Goal: Task Accomplishment & Management: Manage account settings

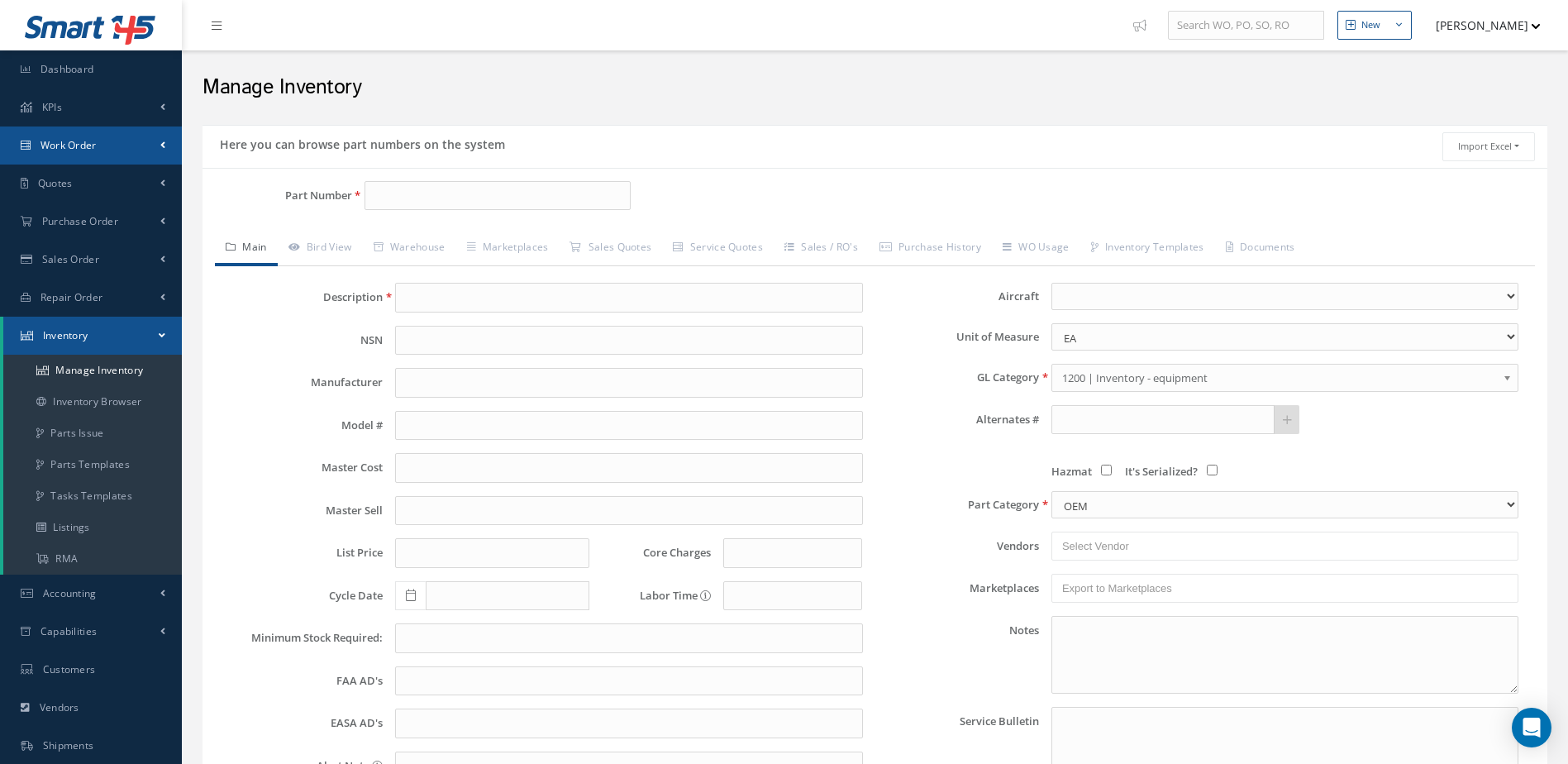
click at [138, 138] on link "Work Order" at bounding box center [91, 146] width 182 height 38
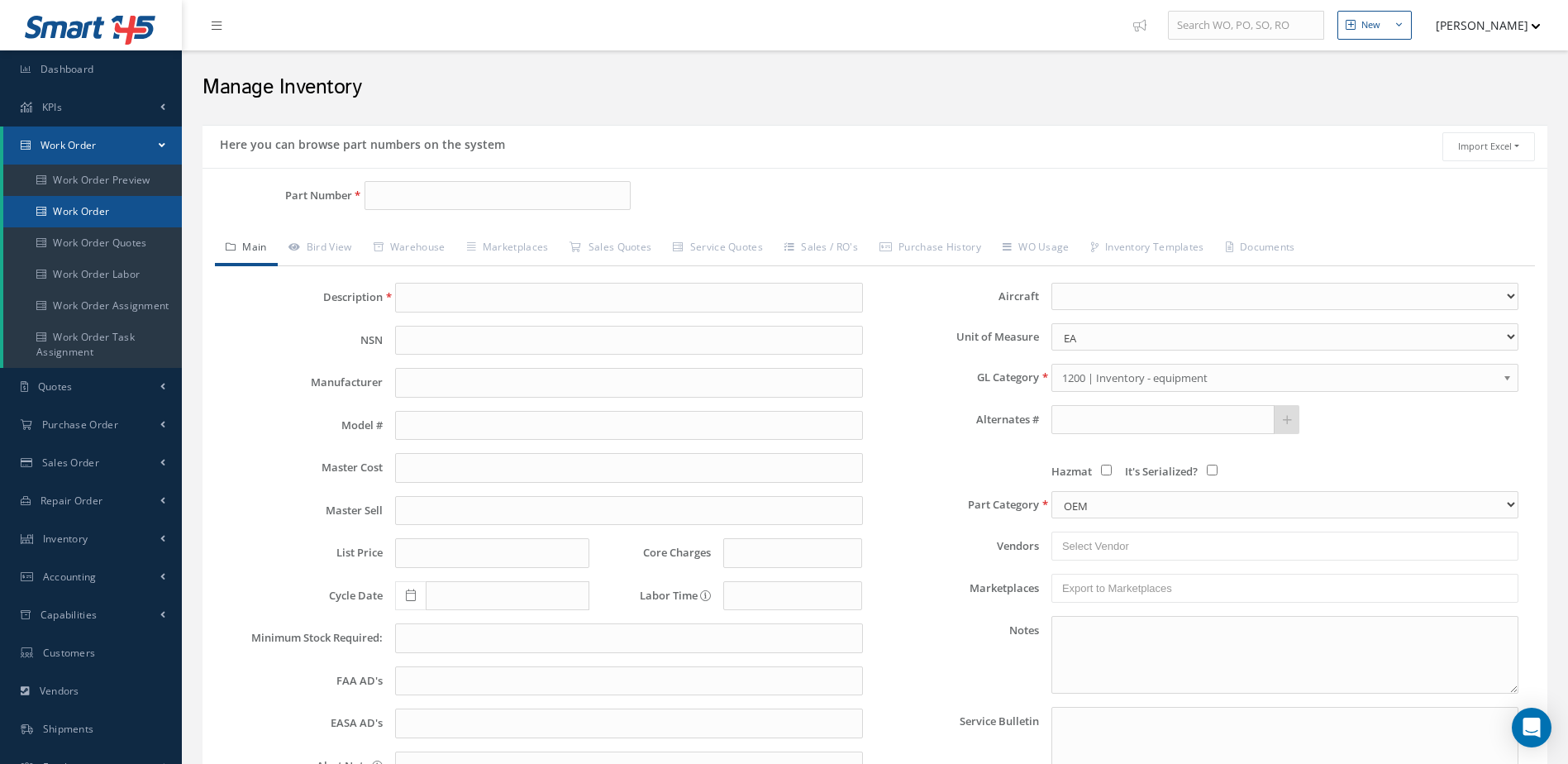
click at [123, 211] on link "Work Order" at bounding box center [92, 212] width 179 height 32
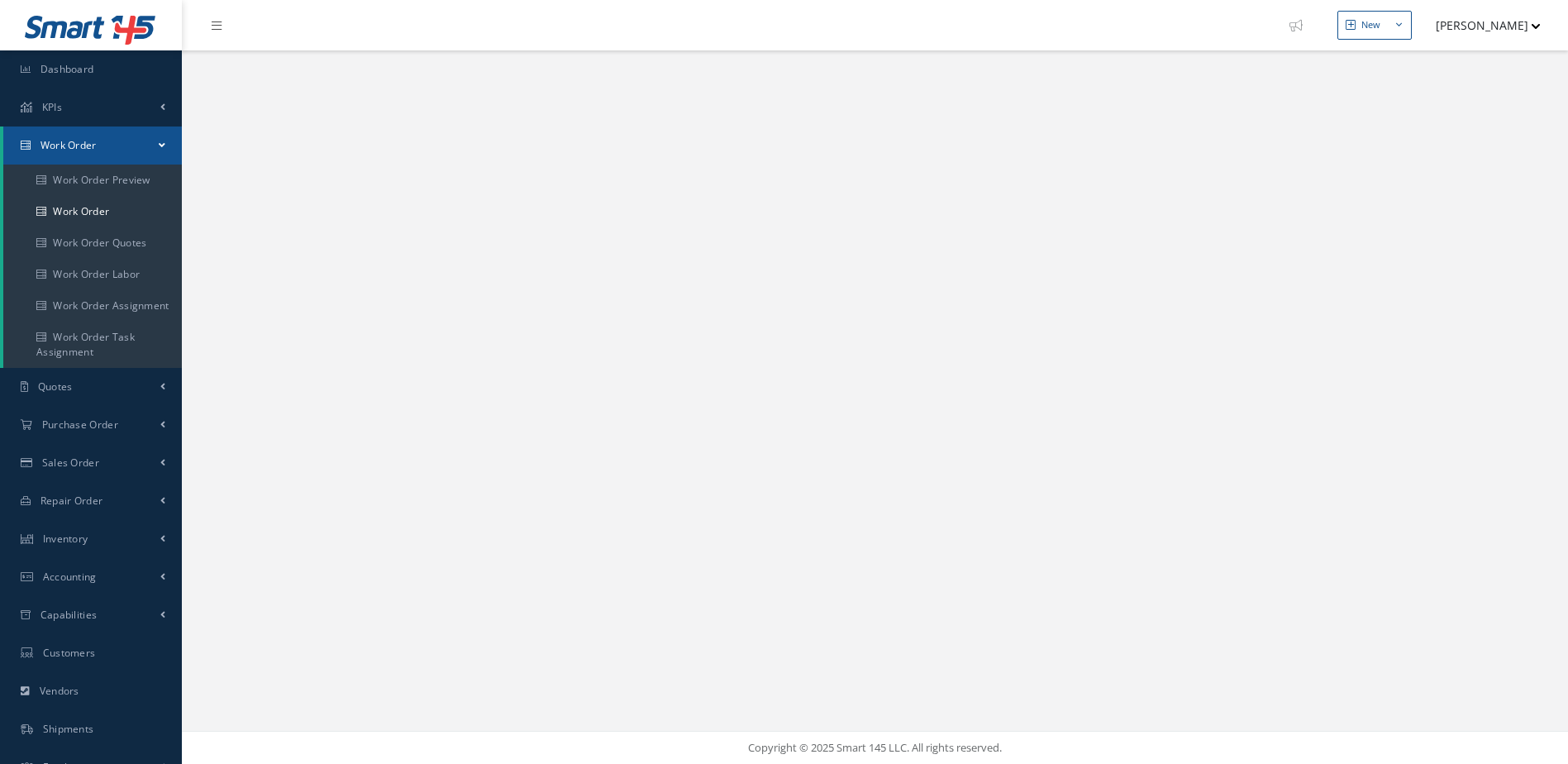
select select "25"
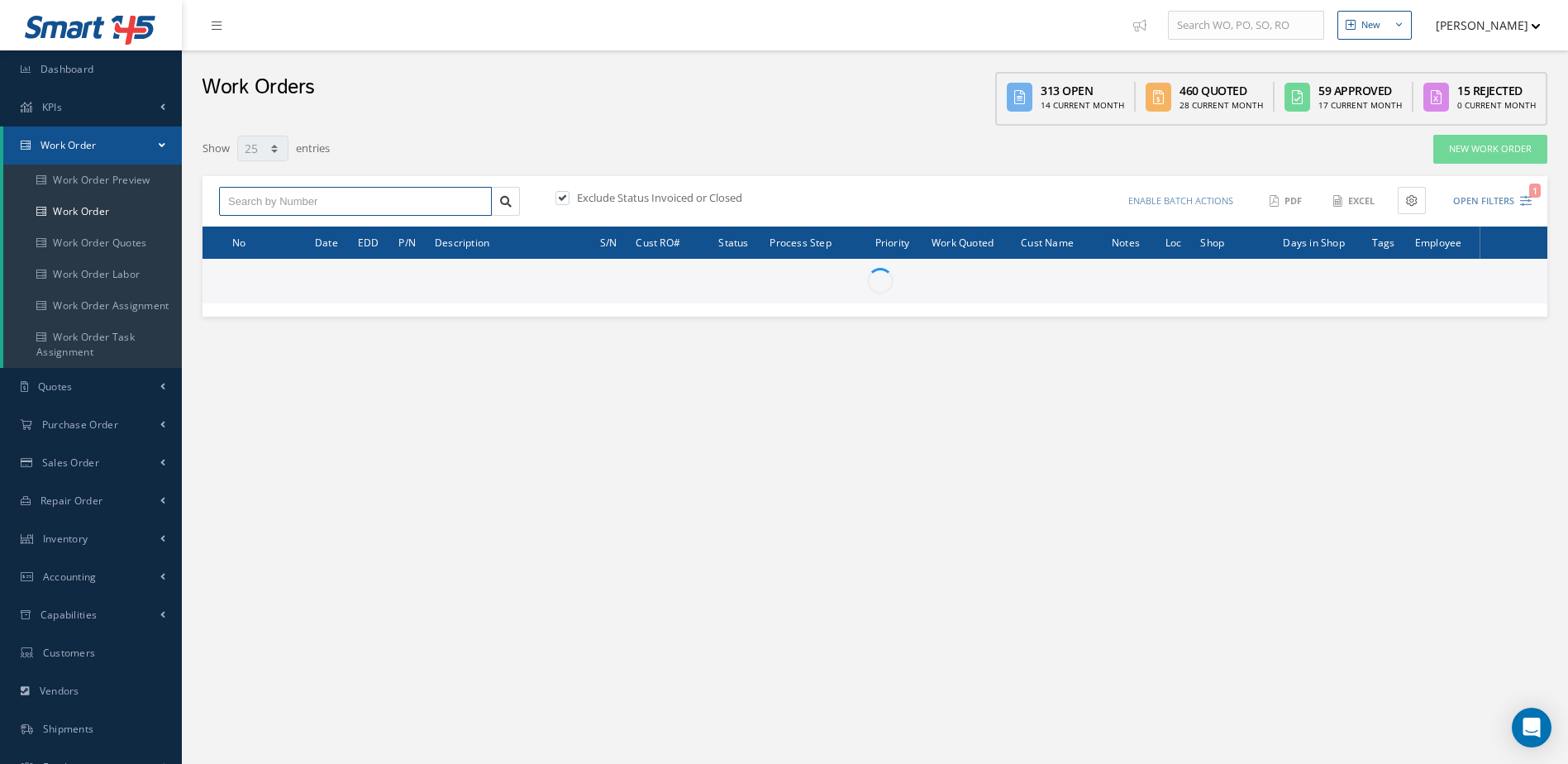
click at [415, 191] on input "text" at bounding box center [355, 201] width 273 height 30
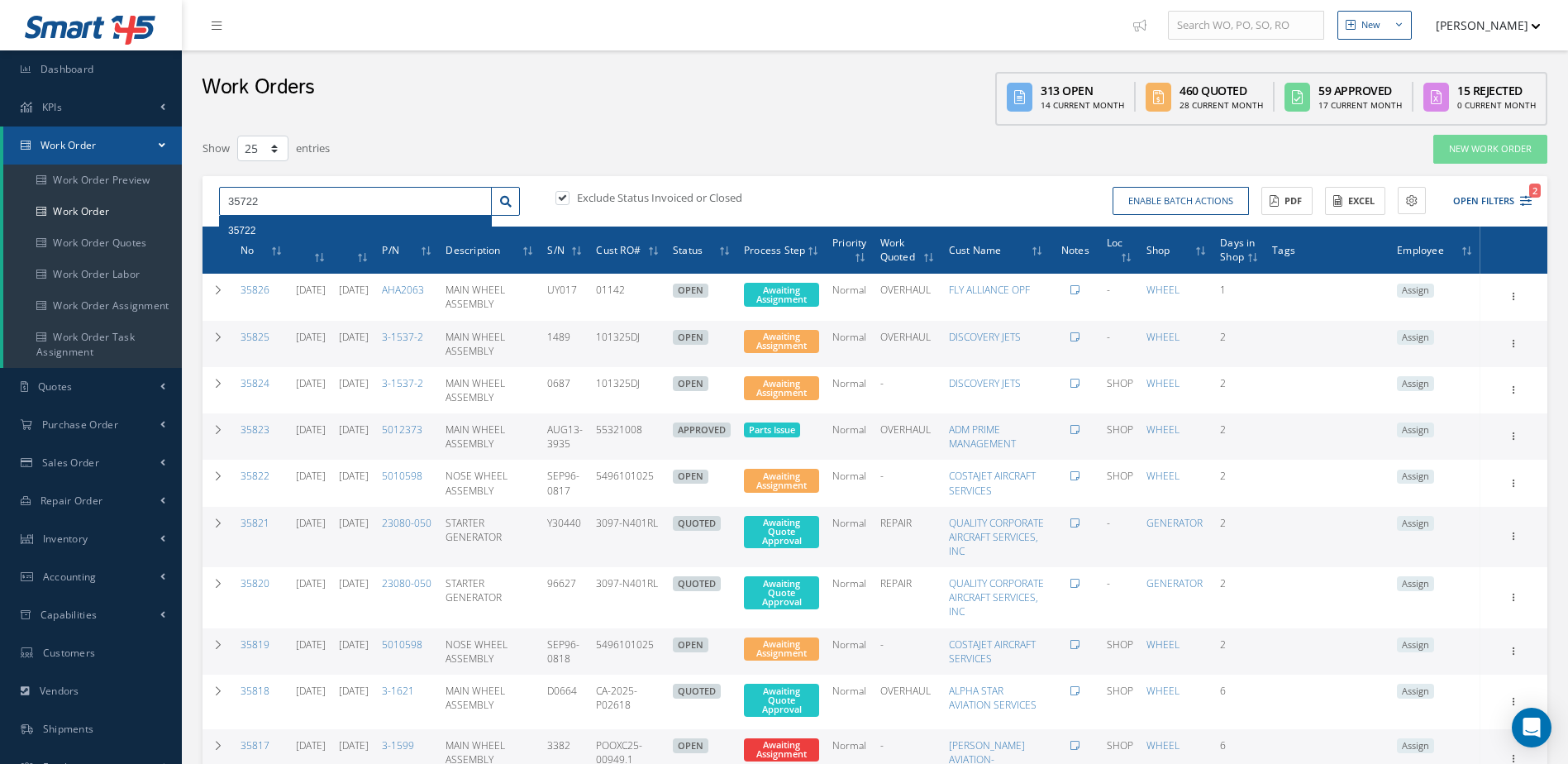
type input "35722"
click at [358, 229] on div "35722" at bounding box center [355, 230] width 255 height 16
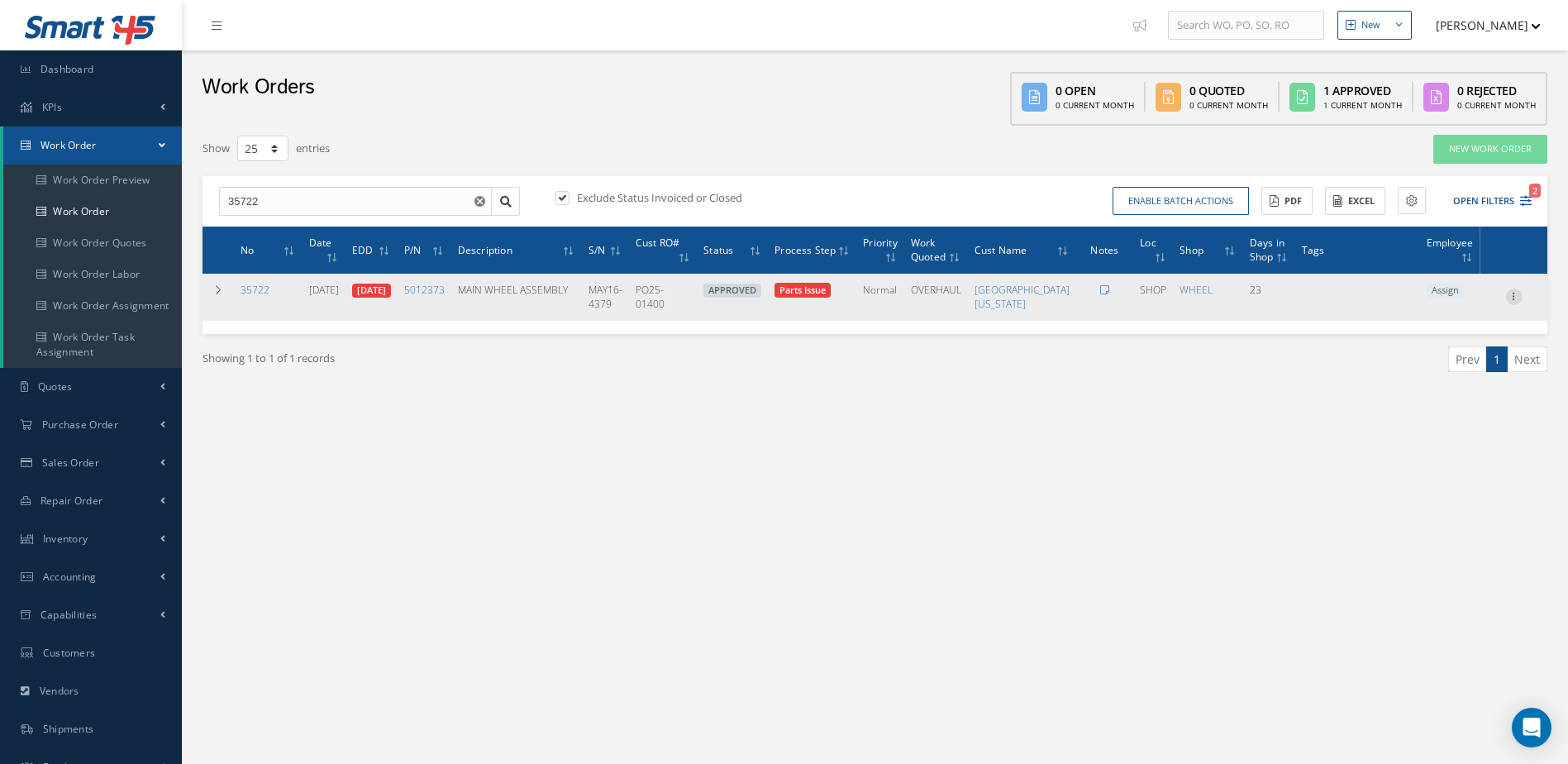
click at [1511, 302] on icon at bounding box center [1514, 295] width 16 height 13
click at [1458, 340] on link "Edit" at bounding box center [1439, 329] width 130 height 21
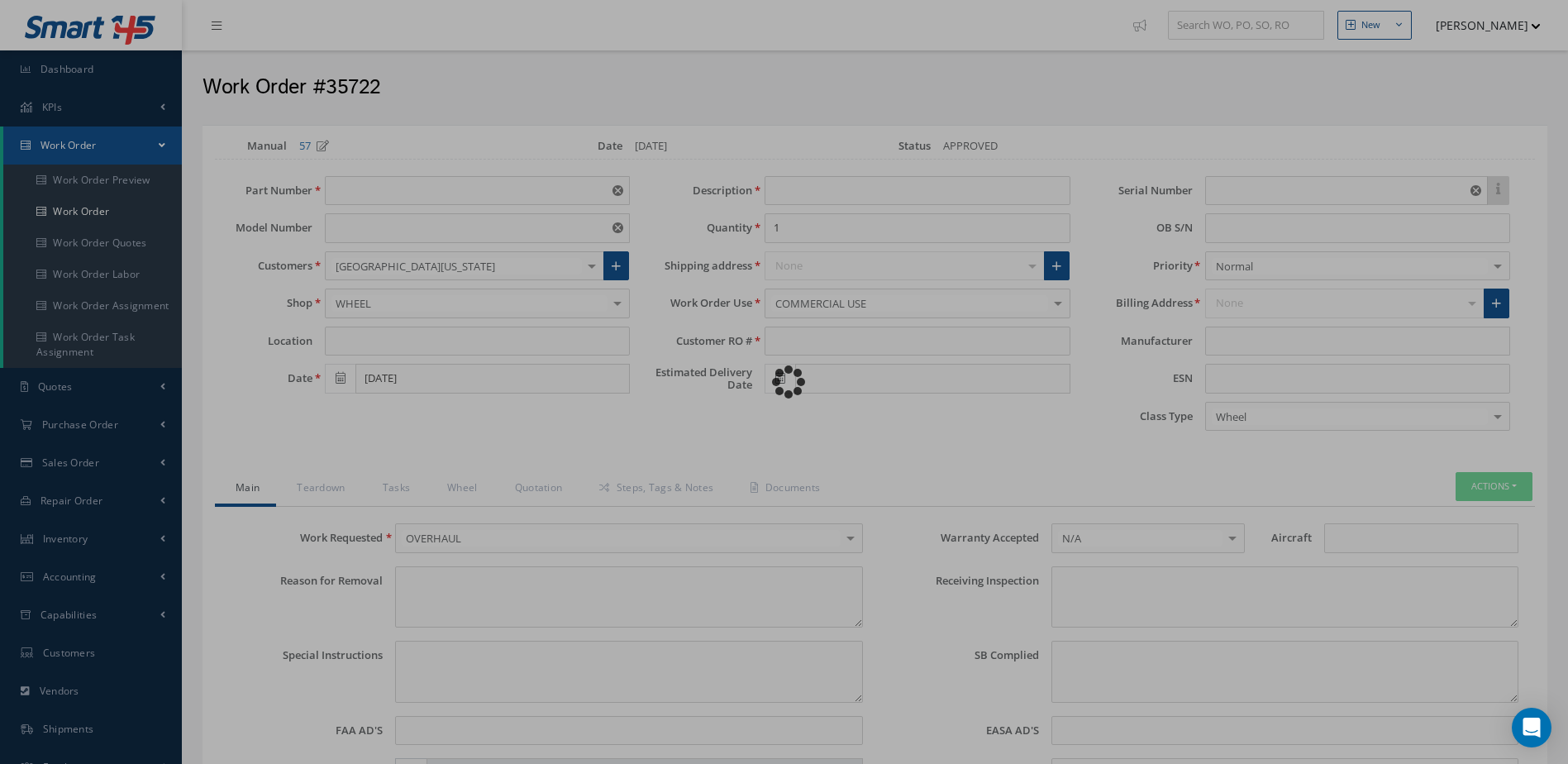
type input "5012373"
type input "CL-604/605"
type input "SHOP"
type input "[DATE]"
type input "MAIN WHEEL ASSEMBLY"
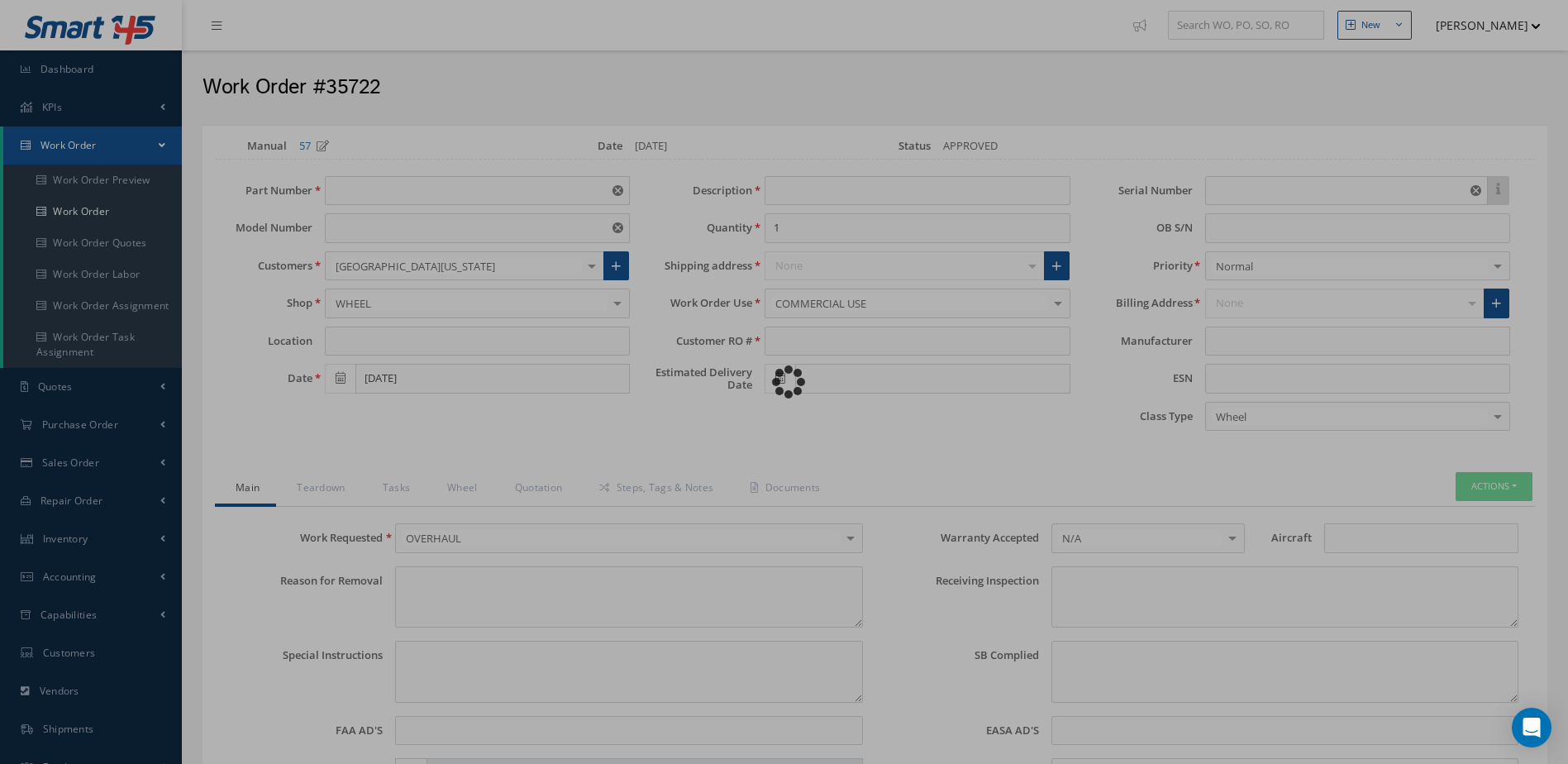
type input "PO25-01400"
type input "[DATE]"
type input "MAY16-4379"
type textarea "WORN TIRE."
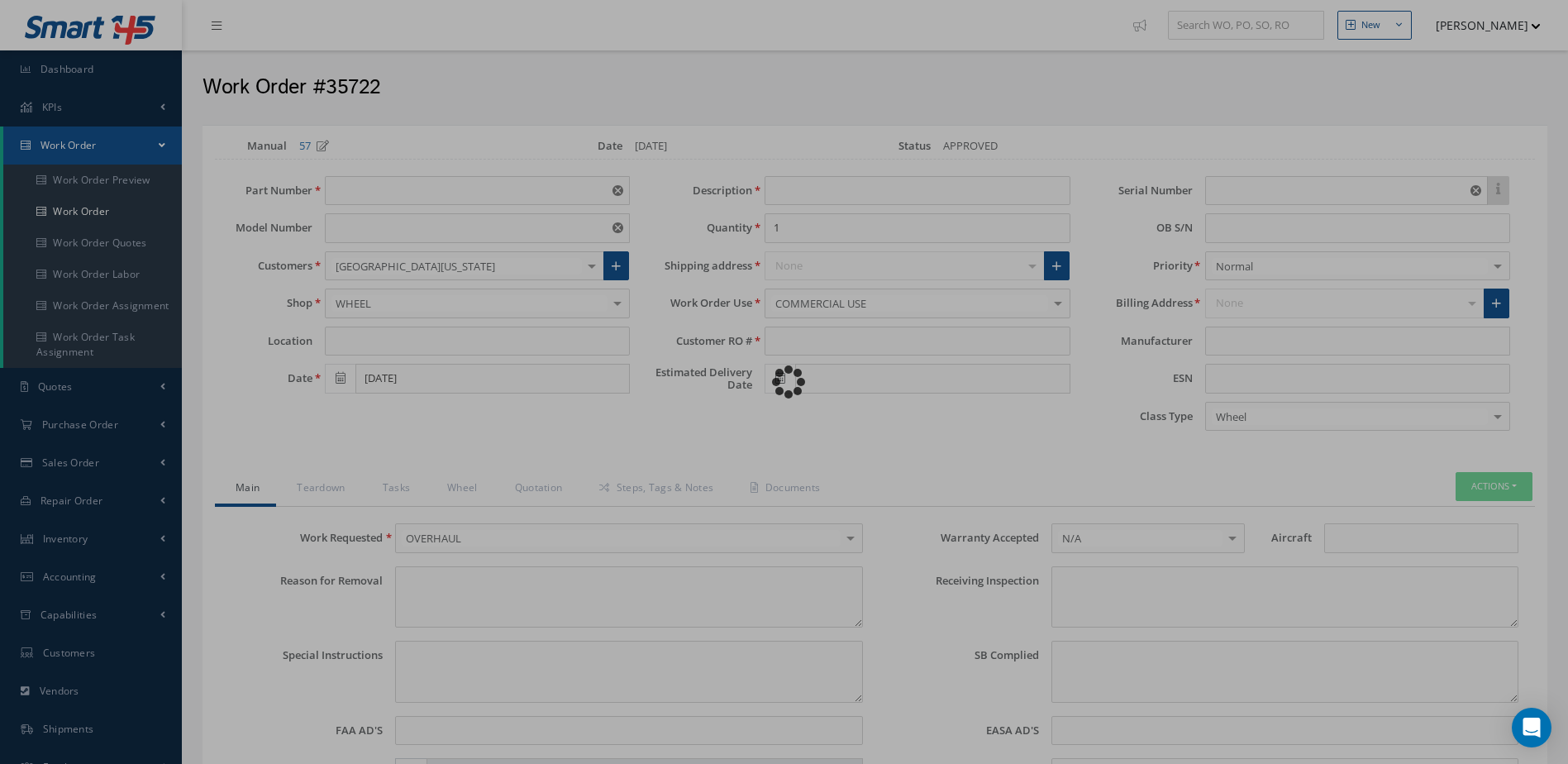
type textarea "EVALUATE FOR OVERHAUL."
type input "NONE"
type textarea "NO VISUAL DAMAGE"
type textarea "NONE"
type input "NONE"
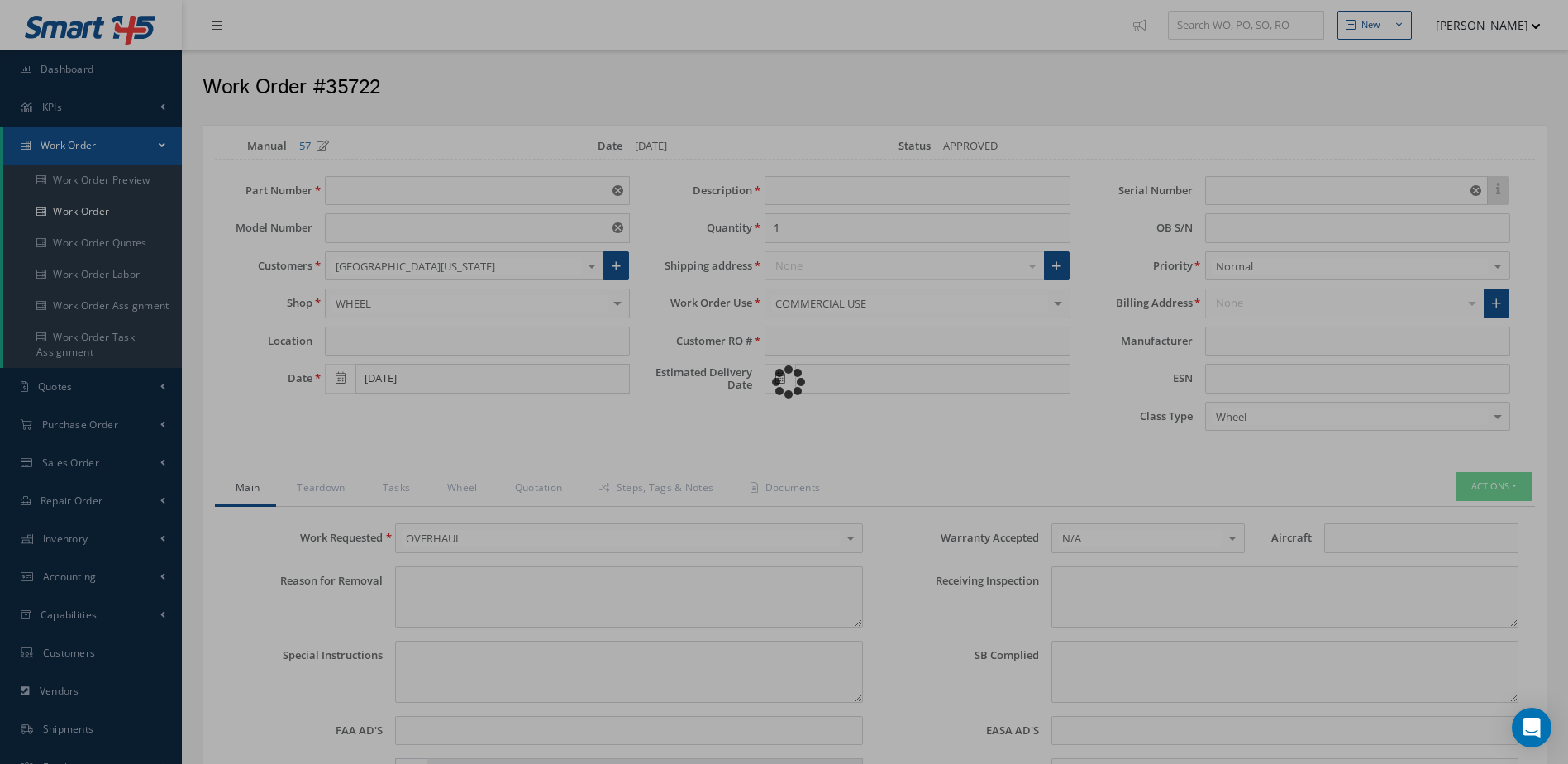
type input "WHITE"
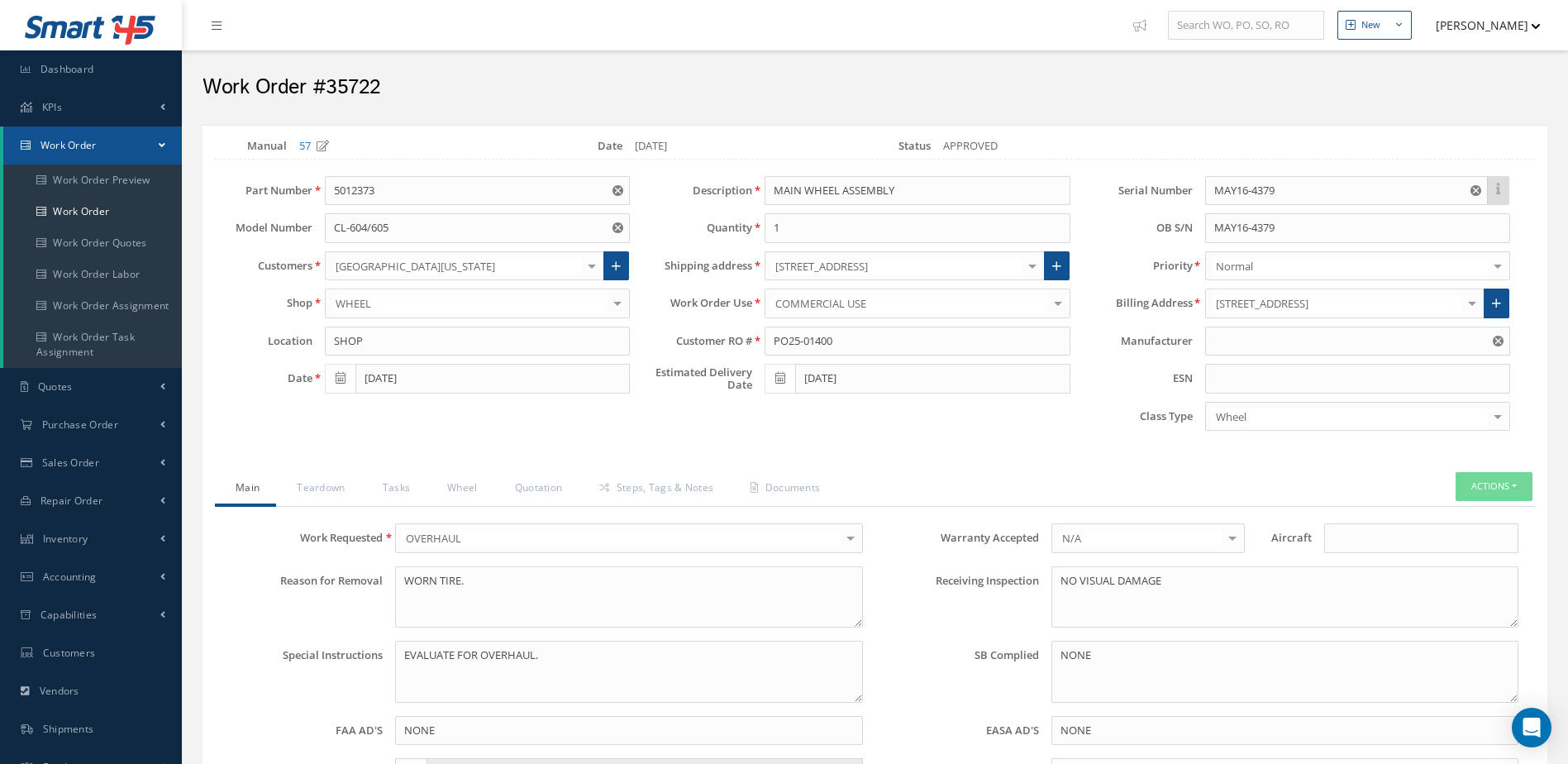
type input "MEGGITT AIRCRAFT BREAKING SYSTEM"
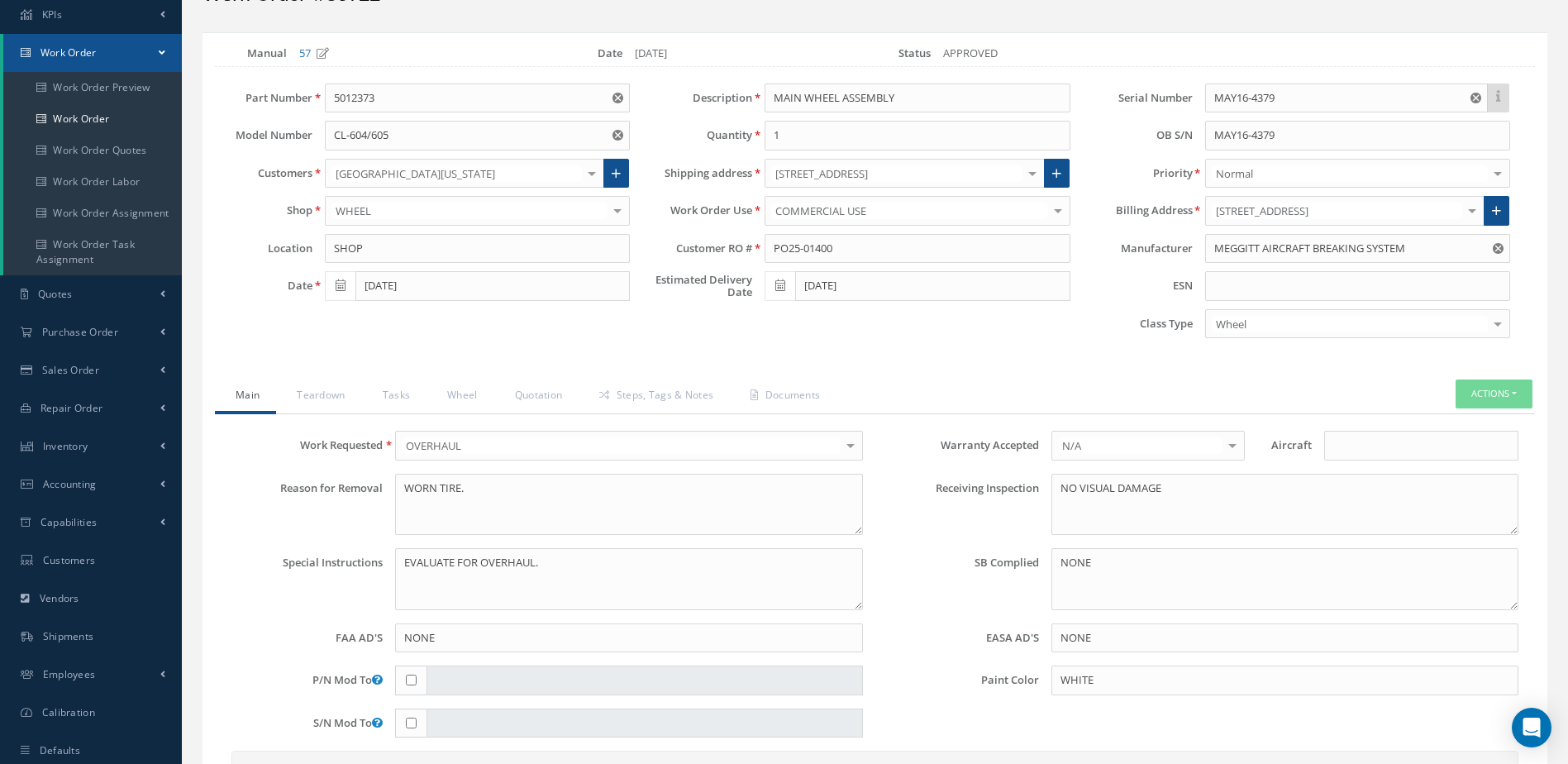
scroll to position [82, 0]
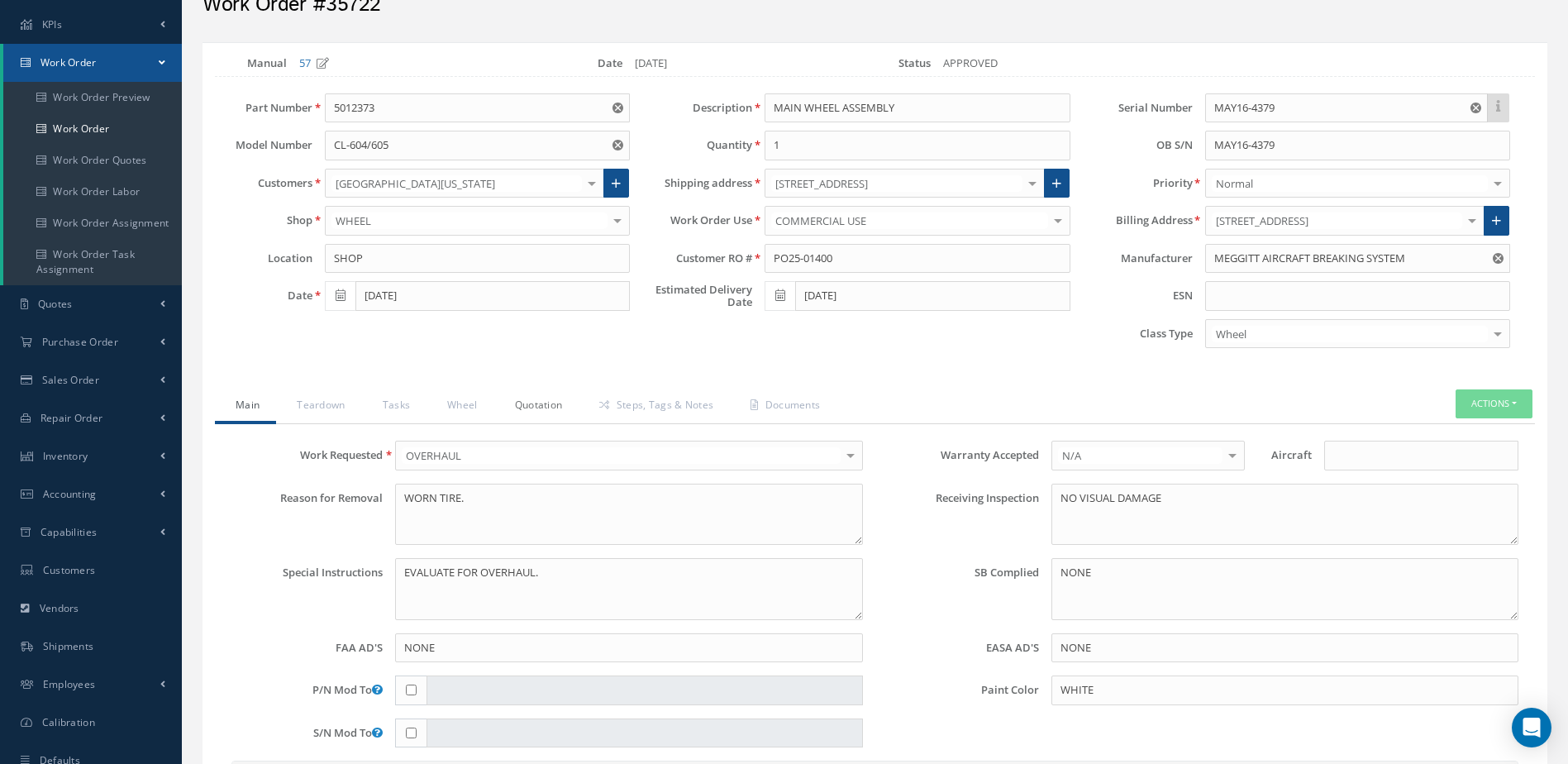
click at [554, 405] on link "Quotation" at bounding box center [536, 407] width 85 height 34
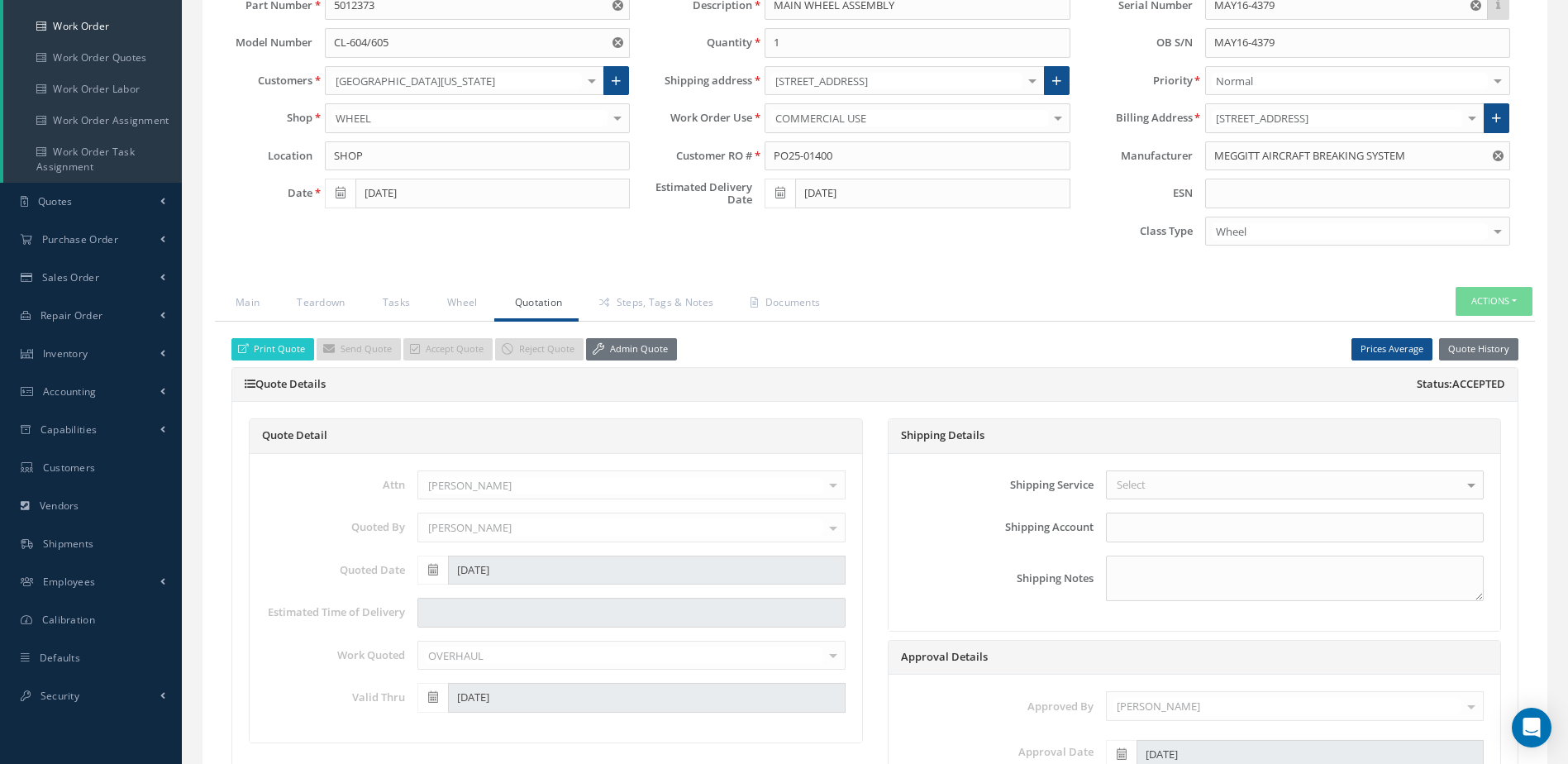
scroll to position [0, 0]
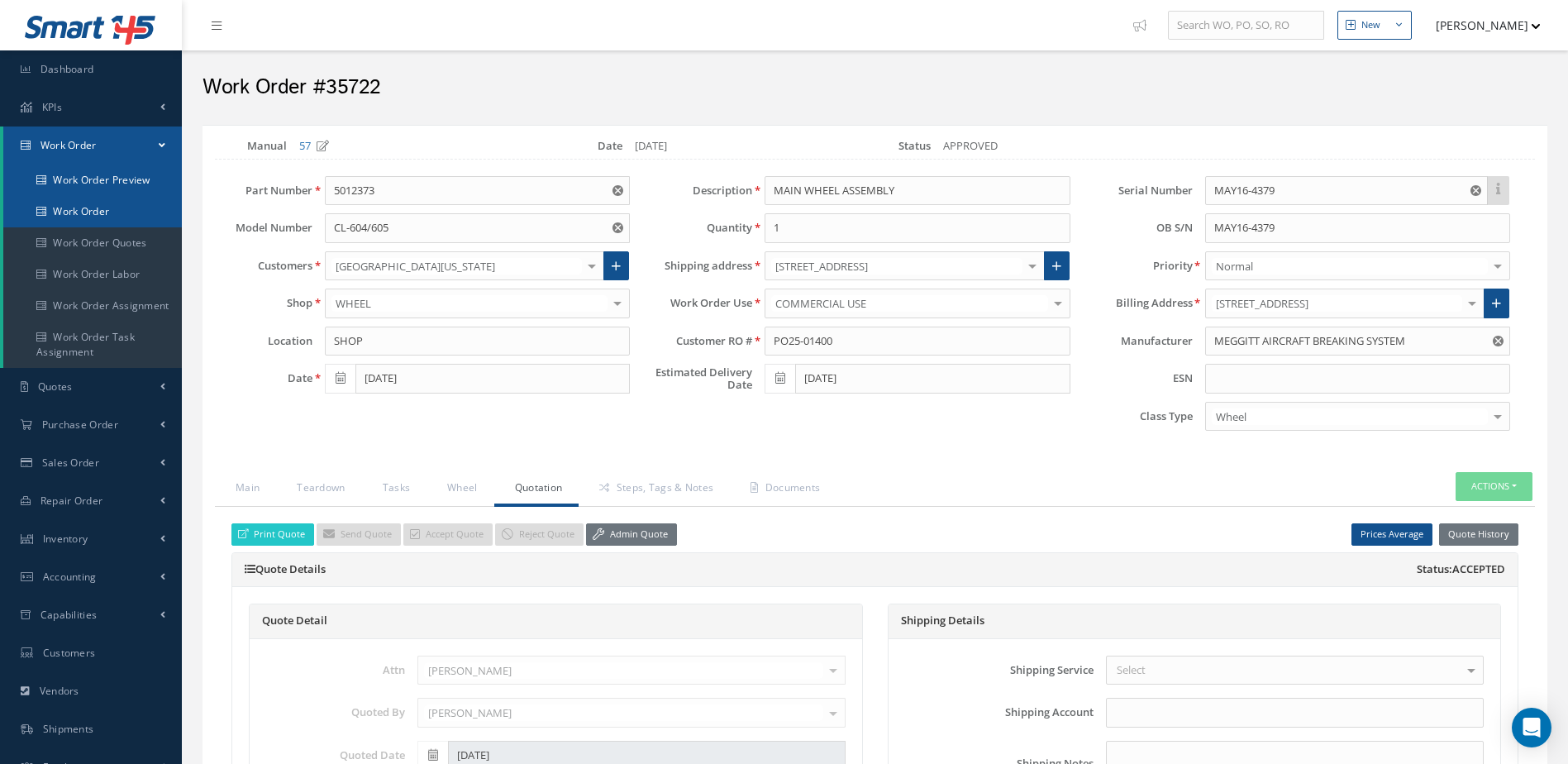
click at [110, 197] on ul "Work Order Preview Work Order Work Order Quotes Work Order Labor Work Order Ass…" at bounding box center [92, 266] width 179 height 203
click at [97, 210] on link "Work Order" at bounding box center [92, 212] width 179 height 32
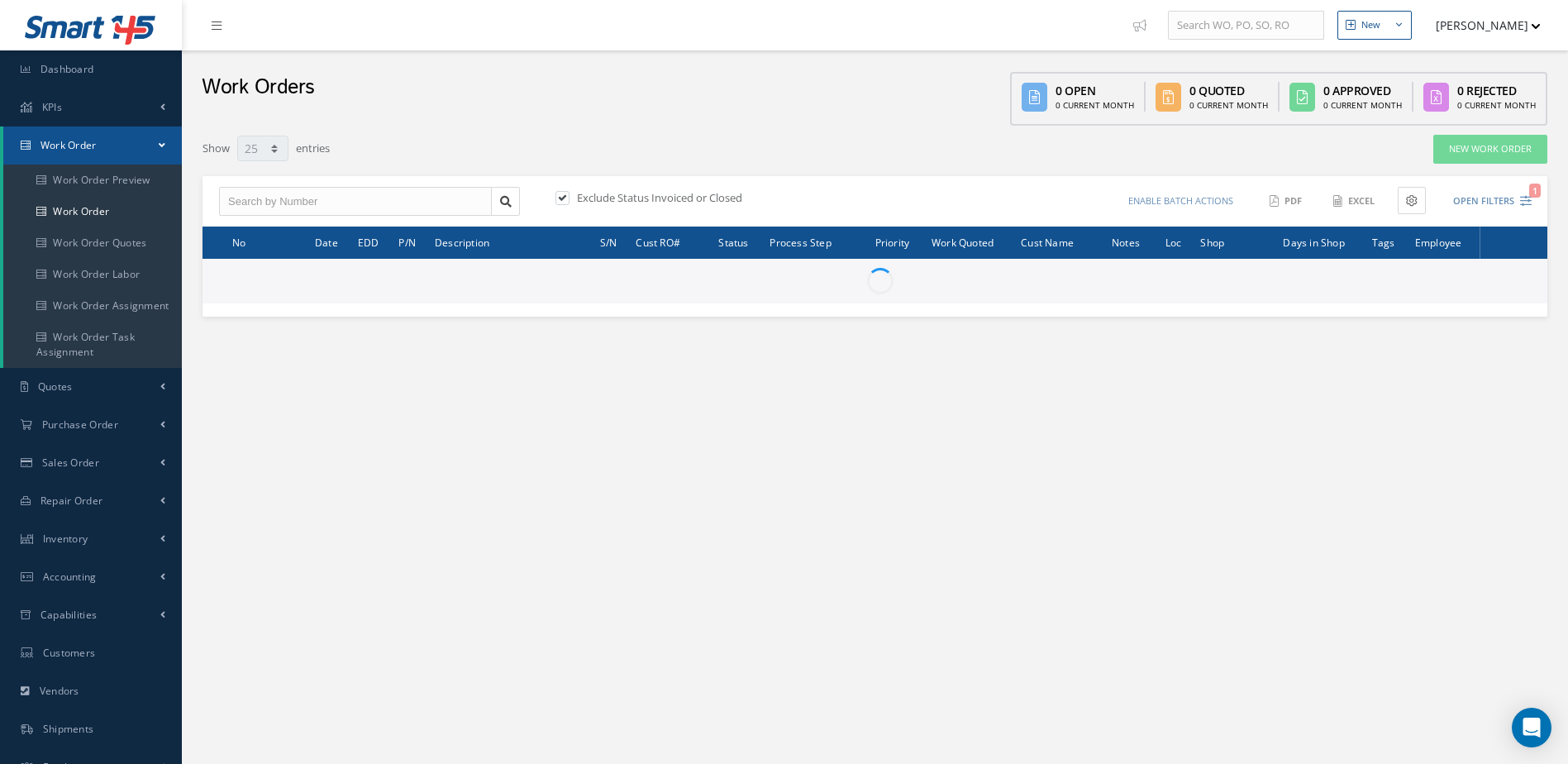
select select "25"
click at [358, 203] on input "text" at bounding box center [355, 201] width 273 height 30
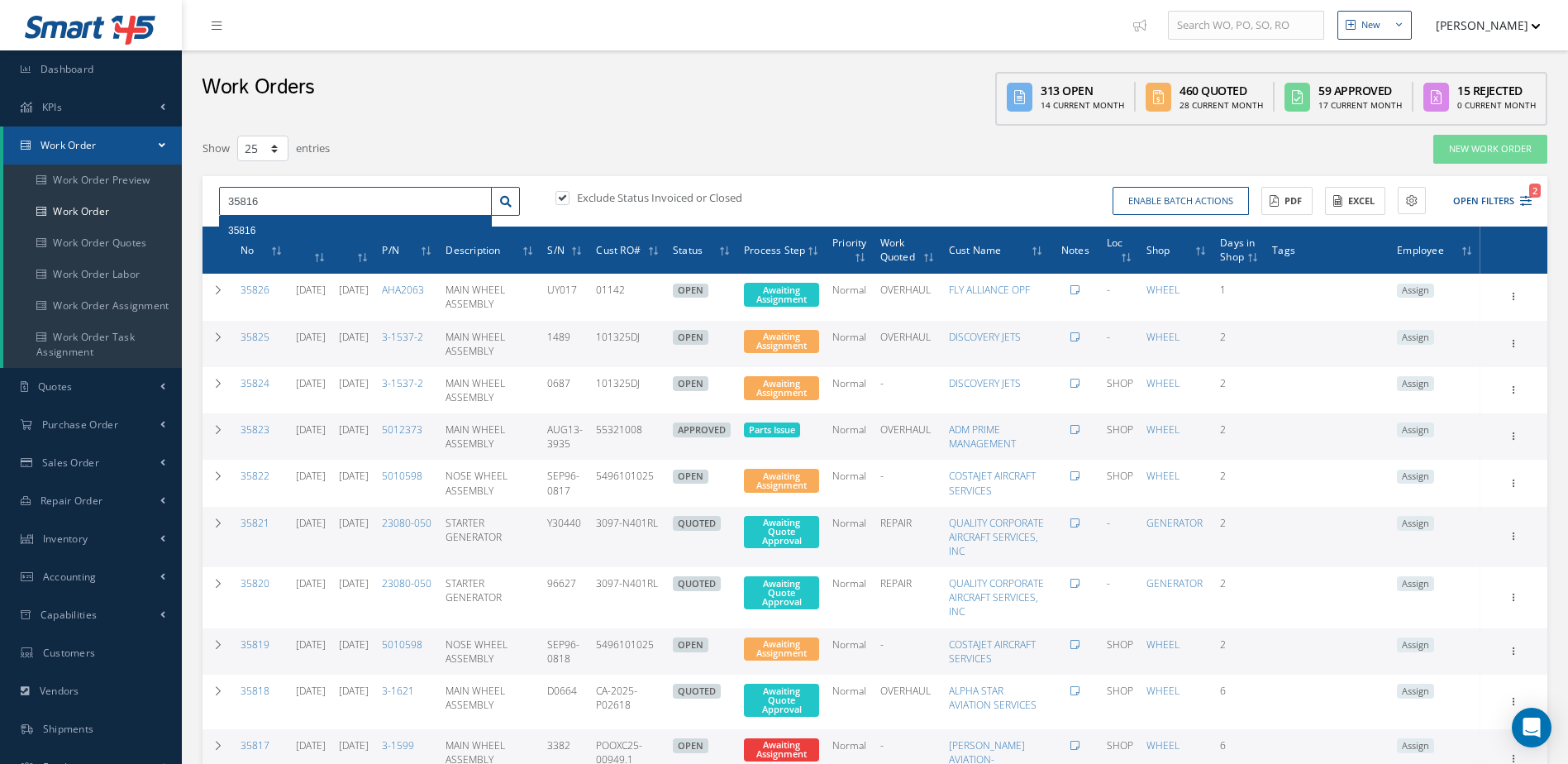
type input "35816"
click at [381, 228] on div "35816" at bounding box center [355, 230] width 255 height 16
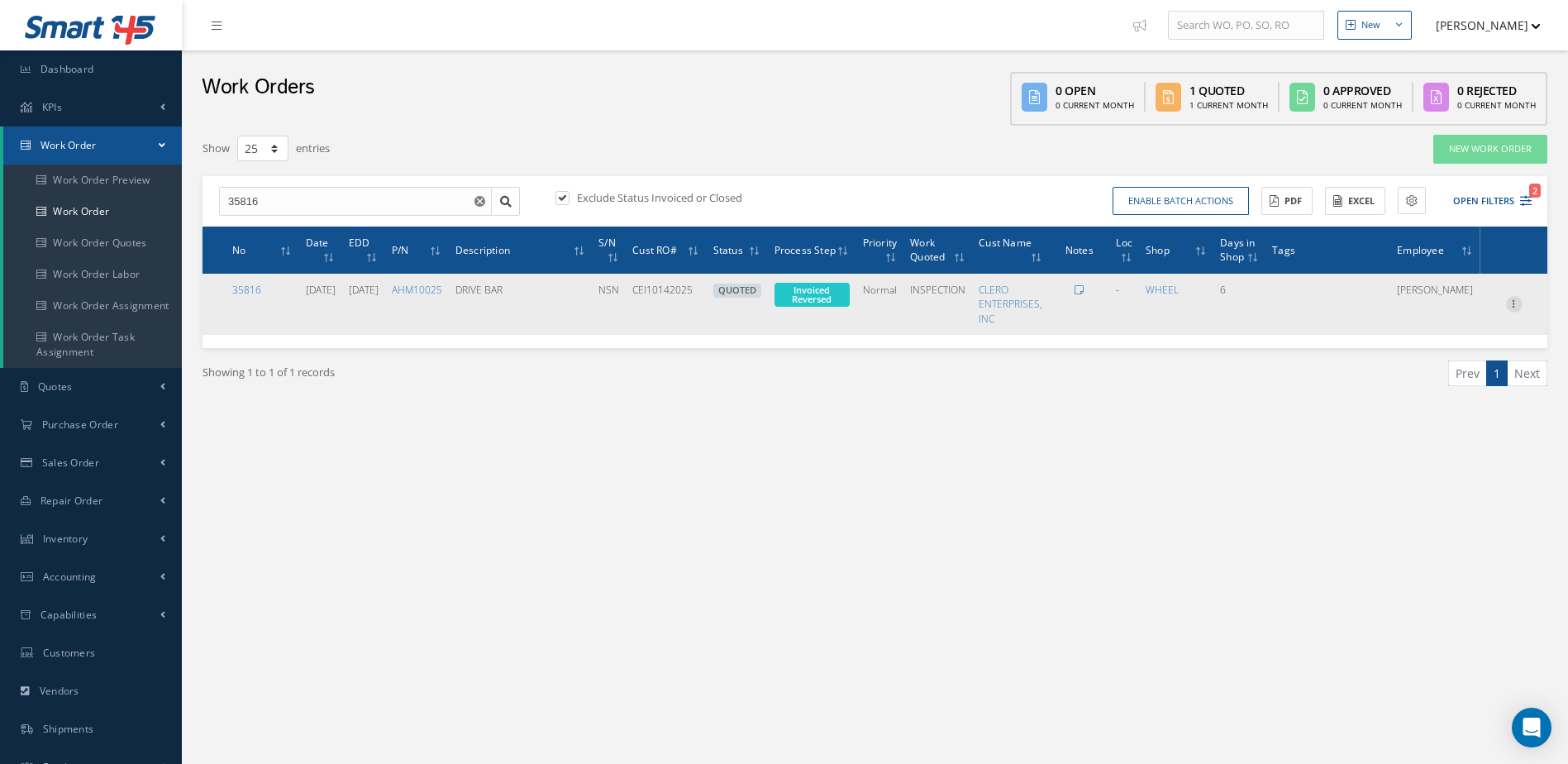
click at [1513, 303] on icon at bounding box center [1514, 303] width 16 height 13
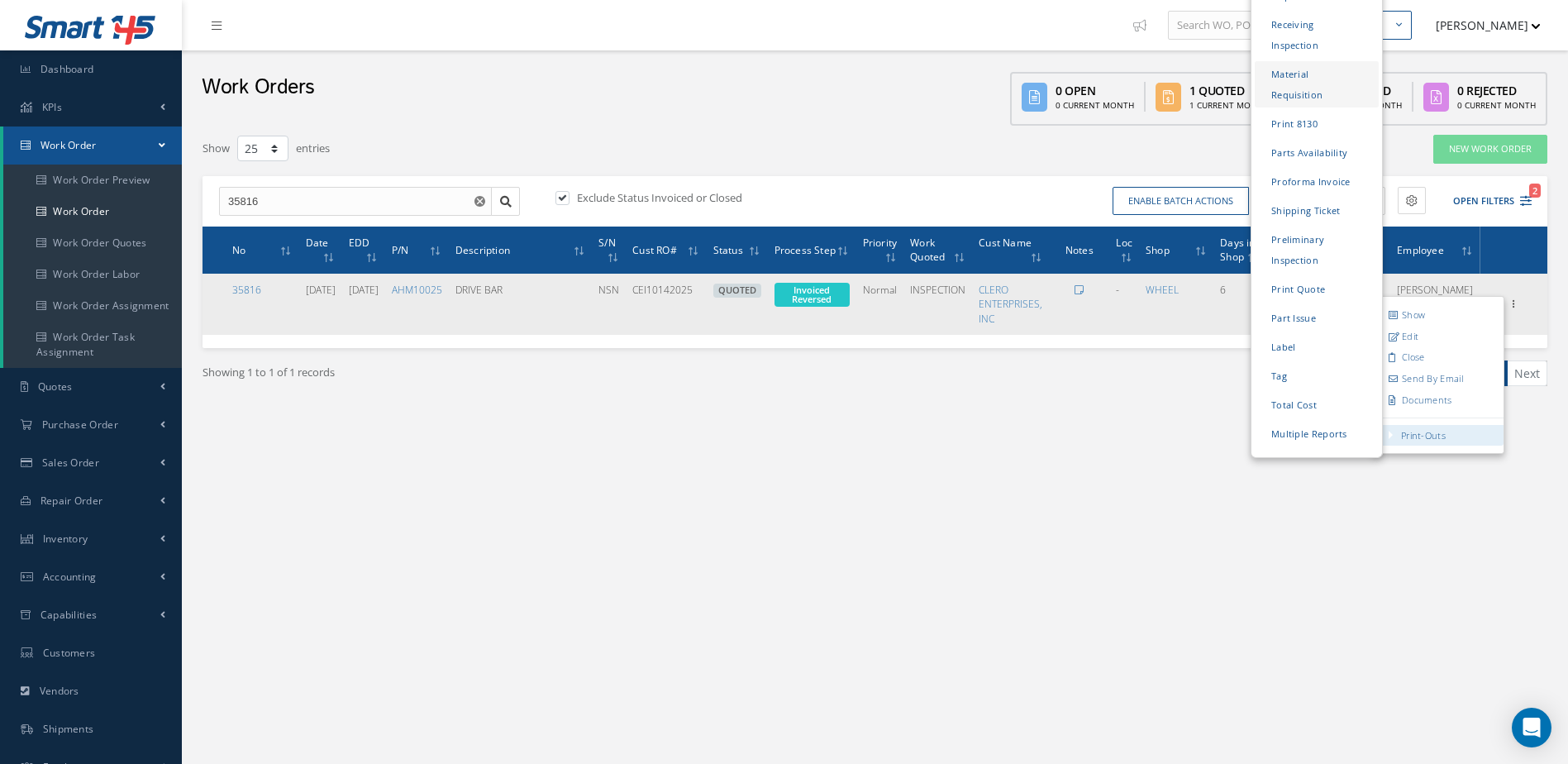
click at [1303, 74] on link "Material Requisition" at bounding box center [1317, 84] width 124 height 46
